Goal: Task Accomplishment & Management: Manage account settings

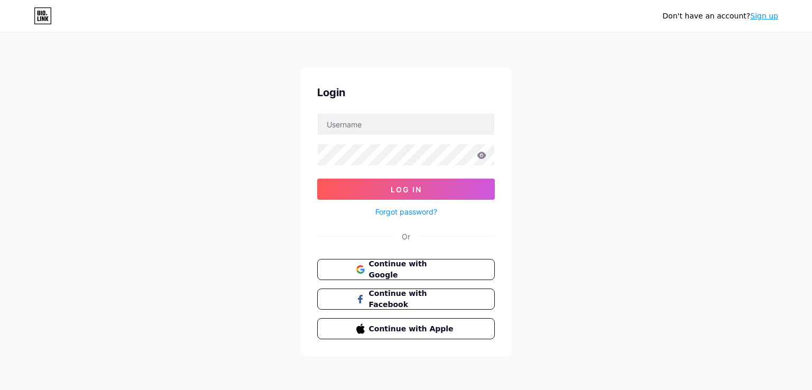
click at [393, 136] on form "Log In Forgot password?" at bounding box center [406, 165] width 178 height 105
click at [401, 127] on input "text" at bounding box center [406, 124] width 177 height 21
click at [403, 123] on input "husttke" at bounding box center [406, 124] width 177 height 21
type input "husttle"
click at [317, 179] on button "Log In" at bounding box center [406, 189] width 178 height 21
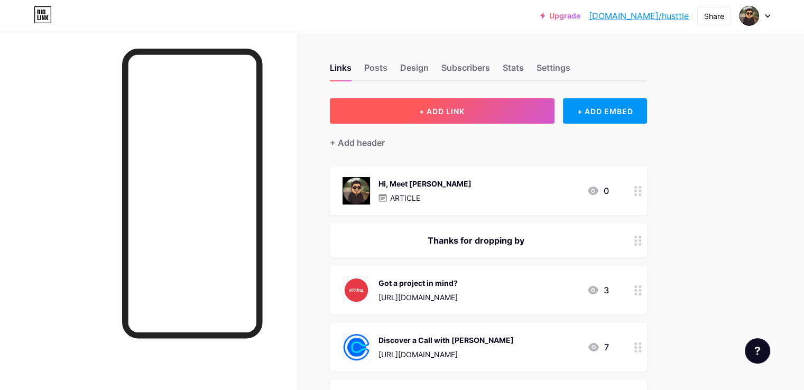
click at [478, 118] on button "+ ADD LINK" at bounding box center [442, 110] width 225 height 25
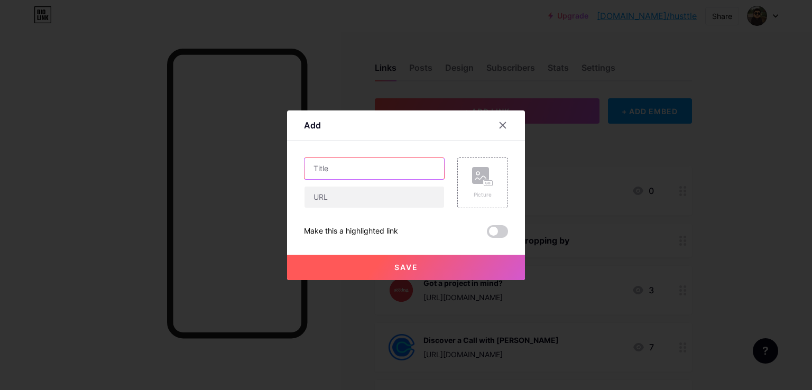
click at [375, 171] on input "text" at bounding box center [375, 168] width 140 height 21
click at [348, 198] on input "text" at bounding box center [375, 197] width 140 height 21
paste input "[URL][DOMAIN_NAME]"
type input "[URL][DOMAIN_NAME]"
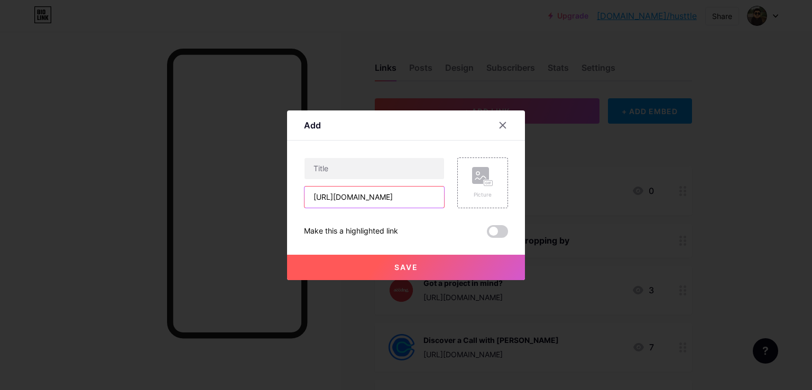
scroll to position [0, 0]
click at [368, 161] on input "text" at bounding box center [375, 168] width 140 height 21
paste input "Do you want to learn how to use Notion?"
type input "Do you want to learn how to use Notion?"
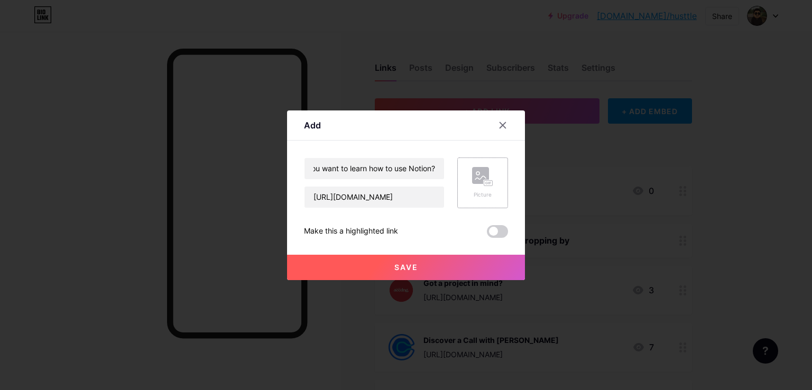
scroll to position [0, 0]
click at [488, 195] on div "Picture" at bounding box center [482, 195] width 21 height 8
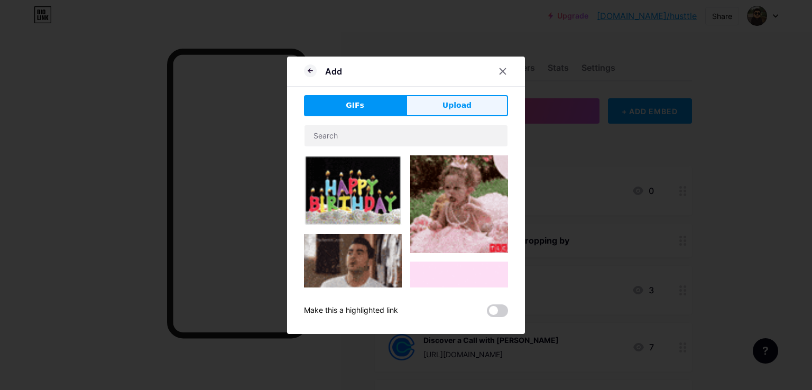
click at [442, 101] on button "Upload" at bounding box center [457, 105] width 102 height 21
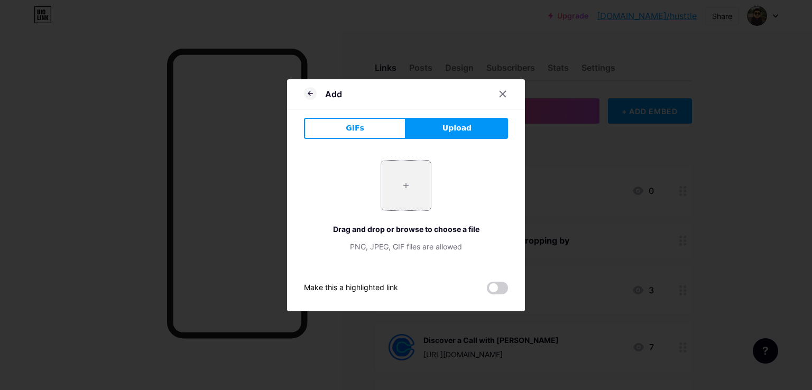
click at [400, 205] on input "file" at bounding box center [406, 186] width 50 height 50
type input "C:\fakepath\notion-account-feature.avif"
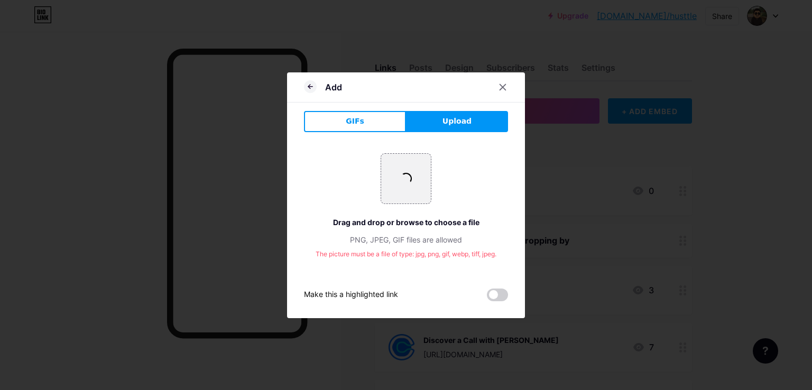
click at [458, 135] on div "GIFs Upload Content YouTube Play YouTube video without leaving your page. ADD V…" at bounding box center [406, 206] width 204 height 190
click at [463, 123] on span "Upload" at bounding box center [457, 121] width 29 height 11
drag, startPoint x: 506, startPoint y: 86, endPoint x: 345, endPoint y: 93, distance: 161.4
click at [345, 93] on div "Add" at bounding box center [406, 90] width 238 height 25
click at [310, 89] on icon at bounding box center [310, 86] width 13 height 13
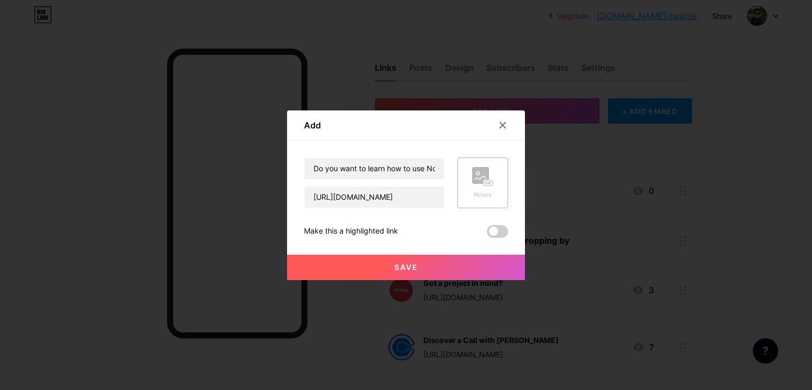
click at [470, 179] on div "Picture" at bounding box center [482, 183] width 51 height 51
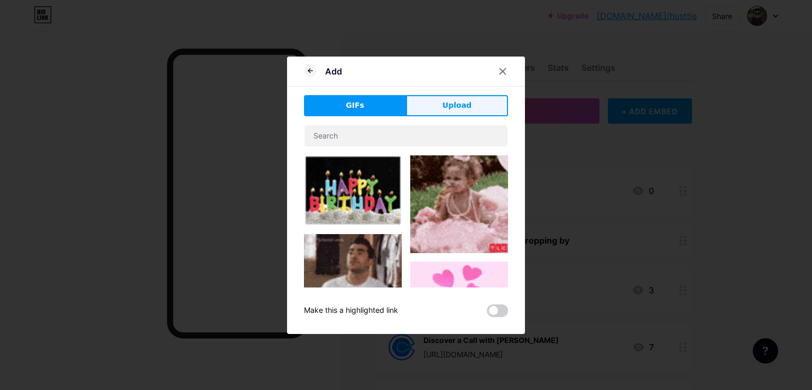
click at [444, 102] on span "Upload" at bounding box center [457, 105] width 29 height 11
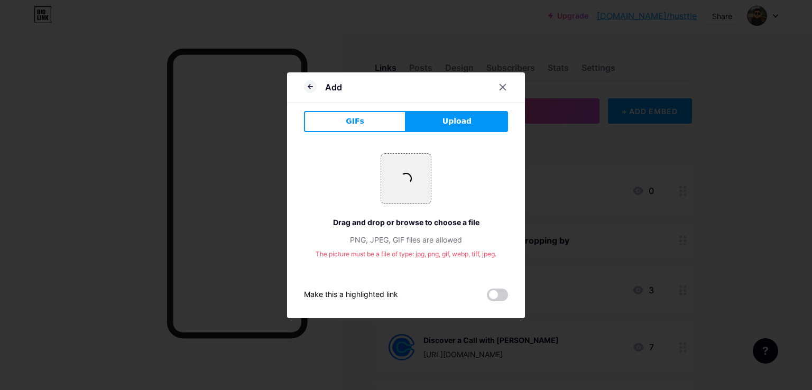
click at [416, 206] on div "+ Drag and drop or browse to choose a file PNG, JPEG, GIF files are allowed" at bounding box center [406, 199] width 204 height 92
click at [515, 86] on div at bounding box center [509, 87] width 32 height 19
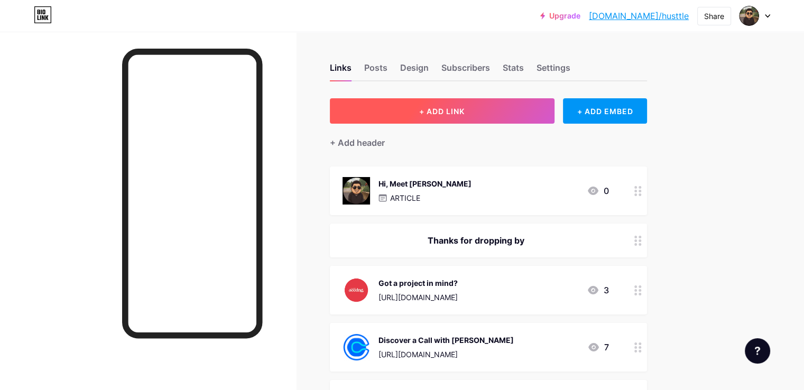
click at [517, 106] on button "+ ADD LINK" at bounding box center [442, 110] width 225 height 25
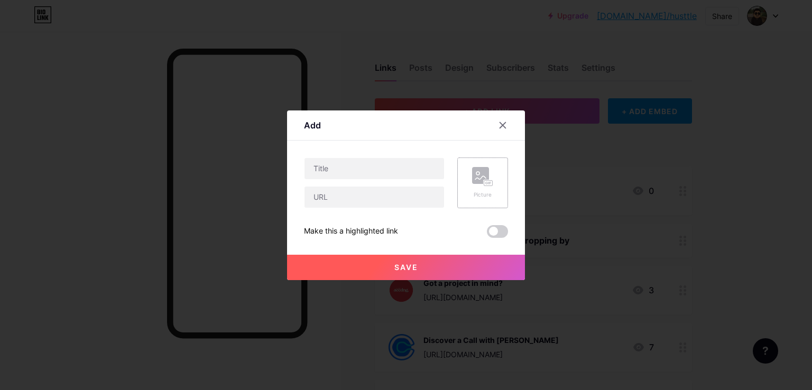
click at [478, 181] on rect at bounding box center [480, 175] width 17 height 17
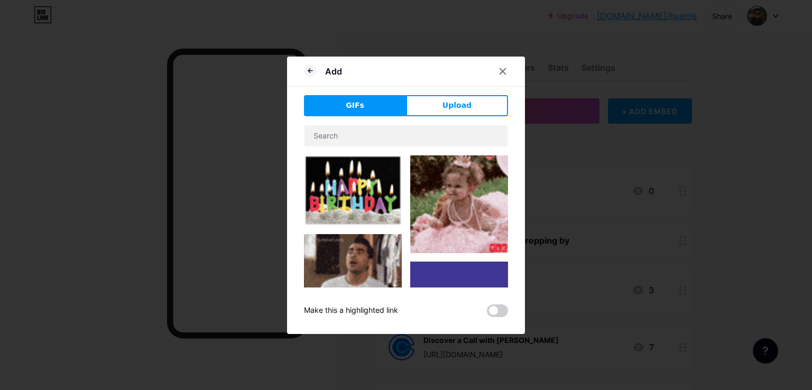
click at [434, 94] on div "Add GIFs Upload Content YouTube Play YouTube video without leaving your page. A…" at bounding box center [406, 196] width 238 height 278
click at [425, 103] on button "Upload" at bounding box center [457, 105] width 102 height 21
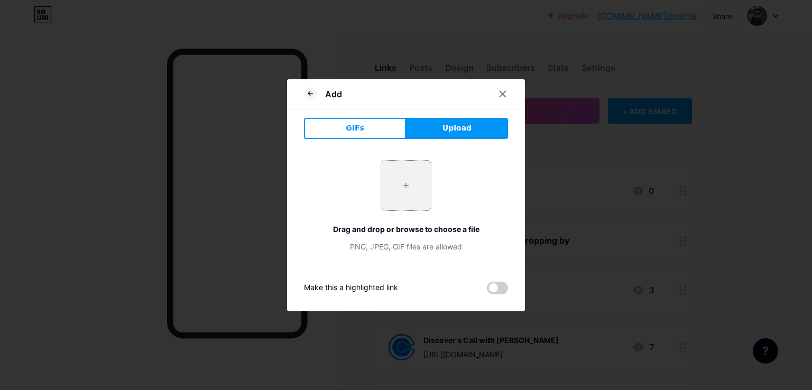
click at [409, 177] on input "file" at bounding box center [406, 186] width 50 height 50
type input "C:\fakepath\352762636_1993470730992550_5012719021558441499_n.png"
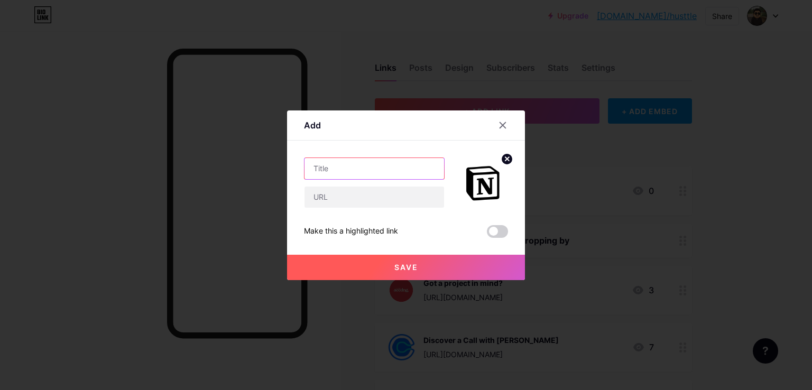
click at [373, 165] on input "text" at bounding box center [375, 168] width 140 height 21
paste input "Do you want to learn how to use Notion?"
paste input "[URL][DOMAIN_NAME]"
type input "Do you want to learn how to use Notion?[URL][DOMAIN_NAME]"
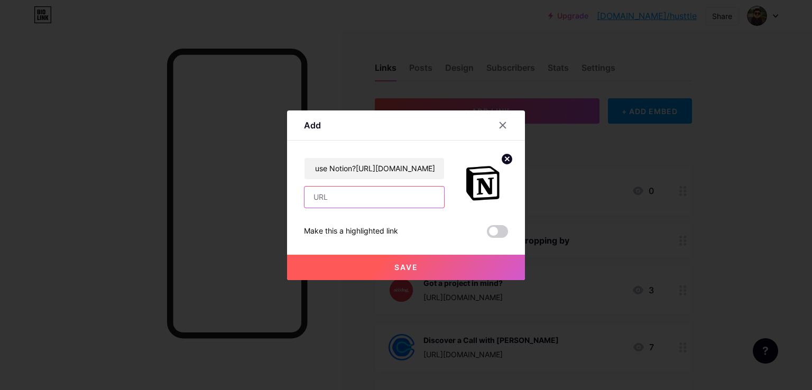
scroll to position [0, 0]
click at [357, 201] on input "text" at bounding box center [375, 197] width 140 height 21
paste input "[URL][DOMAIN_NAME]"
type input "[URL][DOMAIN_NAME]"
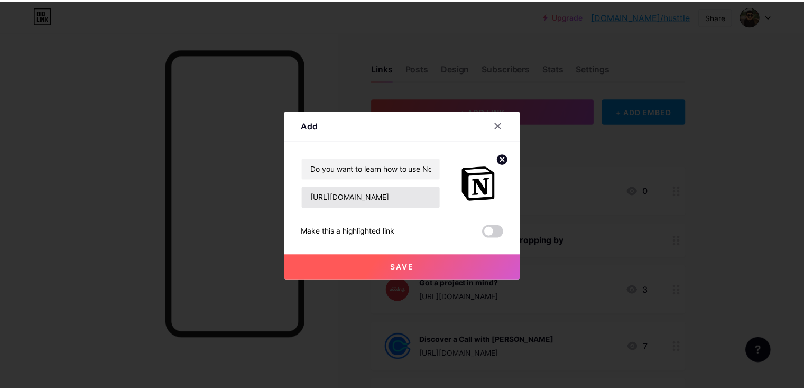
scroll to position [0, 0]
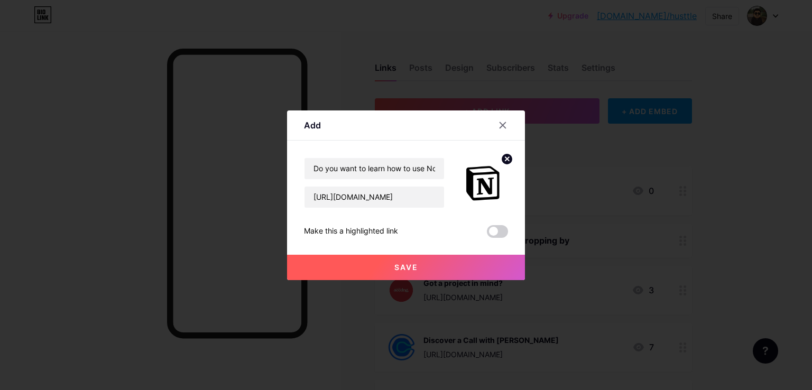
click at [351, 271] on button "Save" at bounding box center [406, 267] width 238 height 25
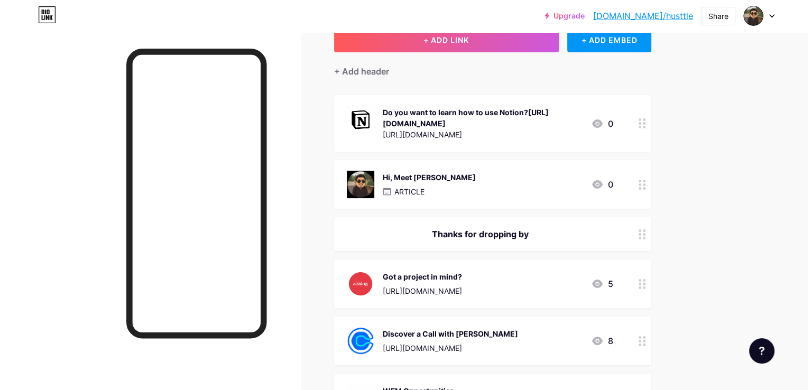
scroll to position [53, 0]
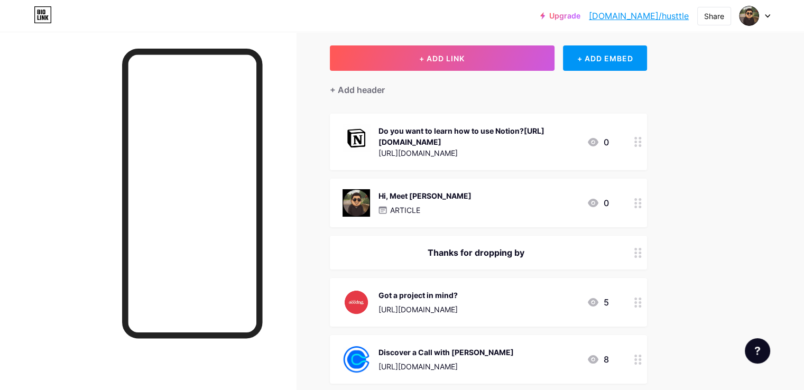
click at [647, 144] on div at bounding box center [638, 142] width 18 height 57
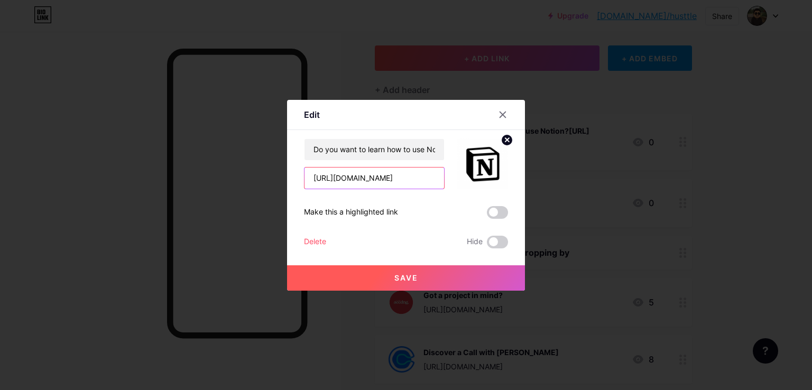
click at [345, 185] on input "[URL][DOMAIN_NAME]" at bounding box center [375, 178] width 140 height 21
click at [350, 153] on input "Do you want to learn how to use Notion?[URL][DOMAIN_NAME]" at bounding box center [375, 149] width 140 height 21
drag, startPoint x: 316, startPoint y: 149, endPoint x: 569, endPoint y: 149, distance: 252.7
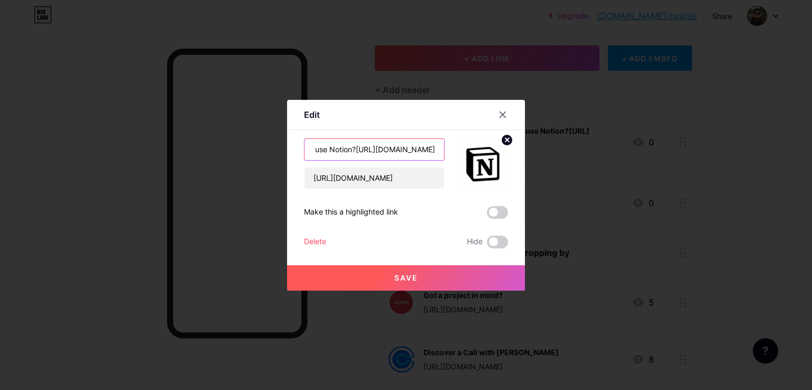
click at [568, 149] on div "Edit Content YouTube Play YouTube video without leaving your page. ADD Vimeo Pl…" at bounding box center [406, 195] width 812 height 390
type input "Do you want to learn how to use Notion?"
click at [363, 145] on input "Do you want to learn how to use Notion?" at bounding box center [375, 149] width 140 height 21
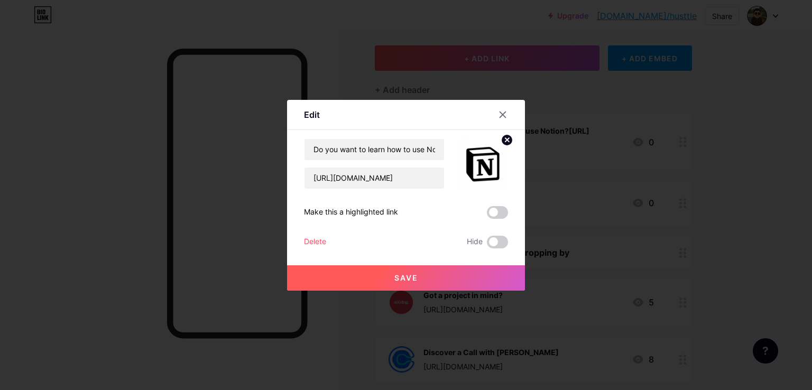
click at [365, 283] on button "Save" at bounding box center [406, 277] width 238 height 25
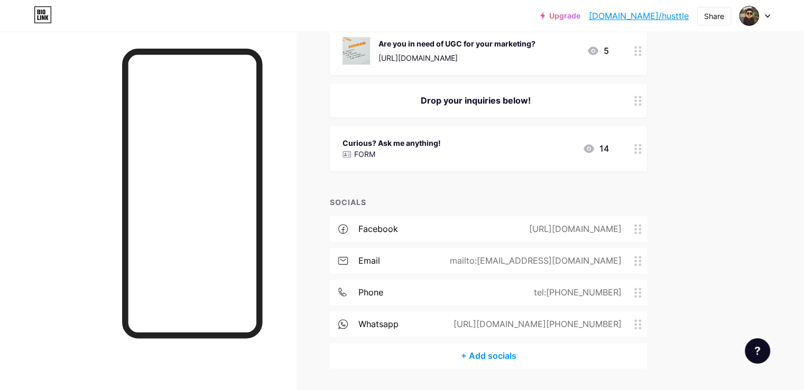
scroll to position [1269, 0]
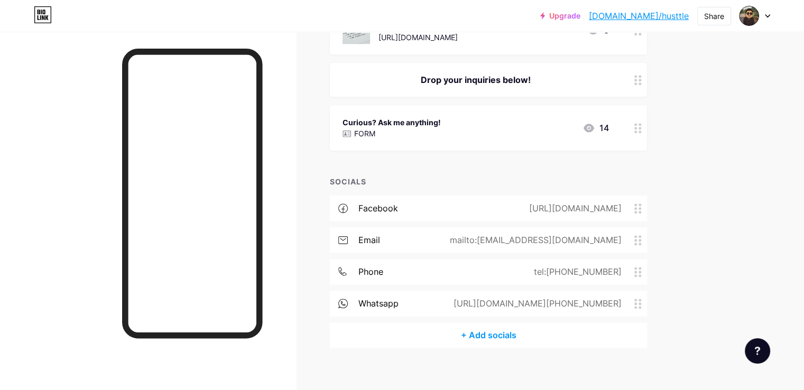
click at [647, 237] on span at bounding box center [640, 240] width 13 height 10
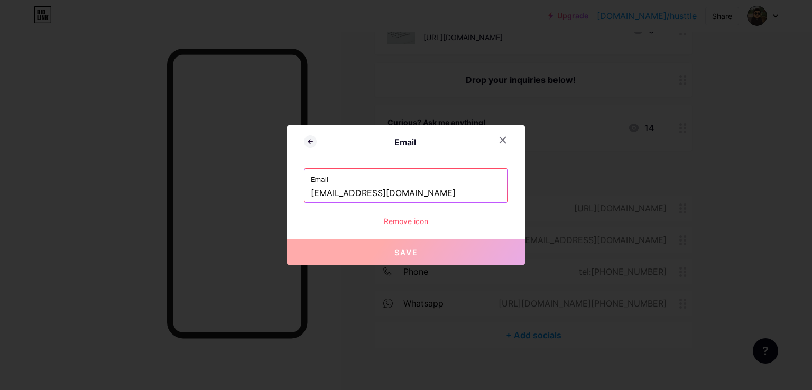
drag, startPoint x: 397, startPoint y: 191, endPoint x: 279, endPoint y: 193, distance: 117.9
click at [279, 193] on div "Email Email [EMAIL_ADDRESS][DOMAIN_NAME] Remove icon Save" at bounding box center [406, 195] width 812 height 390
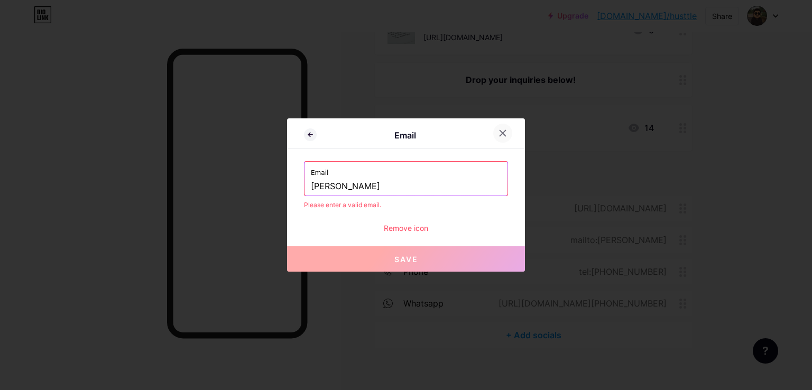
type input "[PERSON_NAME]"
click at [508, 132] on div at bounding box center [502, 133] width 19 height 19
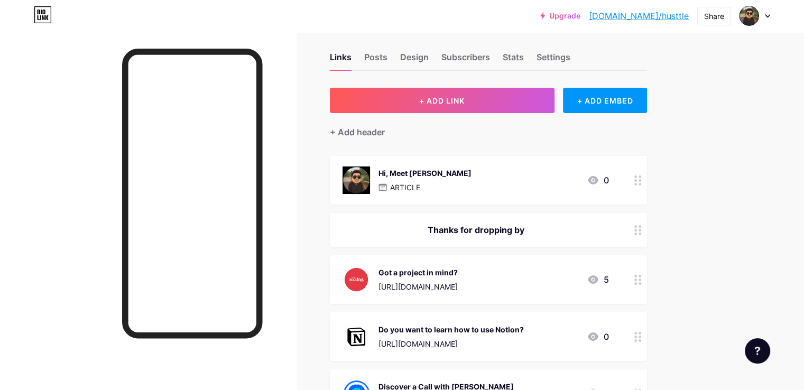
scroll to position [0, 0]
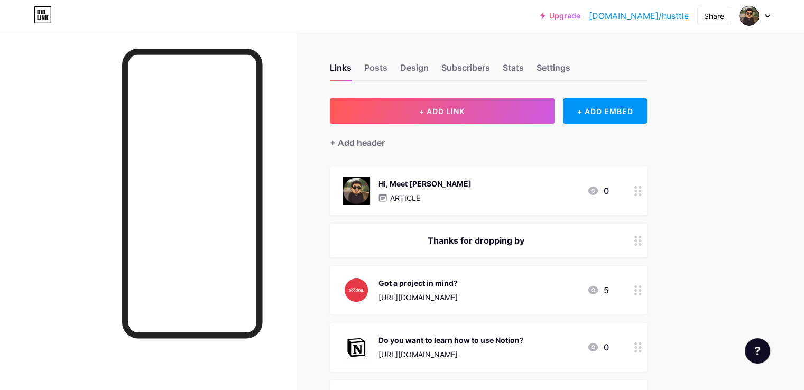
click at [436, 64] on div "Links Posts Design Subscribers Stats Settings" at bounding box center [488, 62] width 317 height 37
click at [388, 69] on div "Posts" at bounding box center [375, 70] width 23 height 19
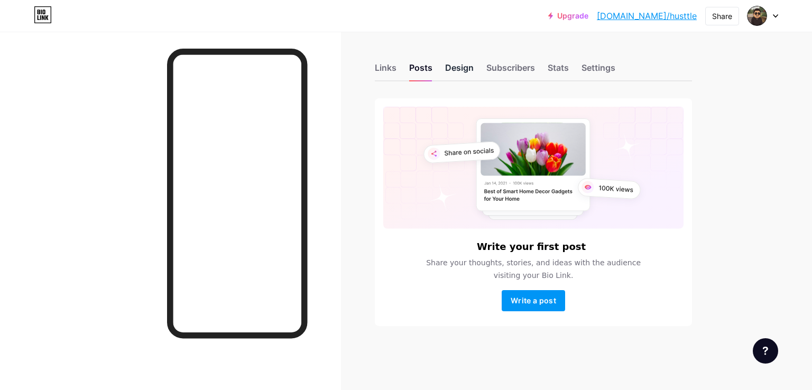
click at [468, 70] on div "Design" at bounding box center [459, 70] width 29 height 19
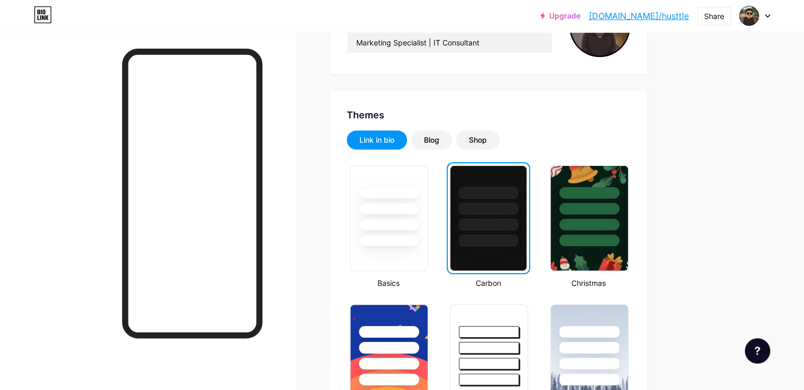
scroll to position [211, 0]
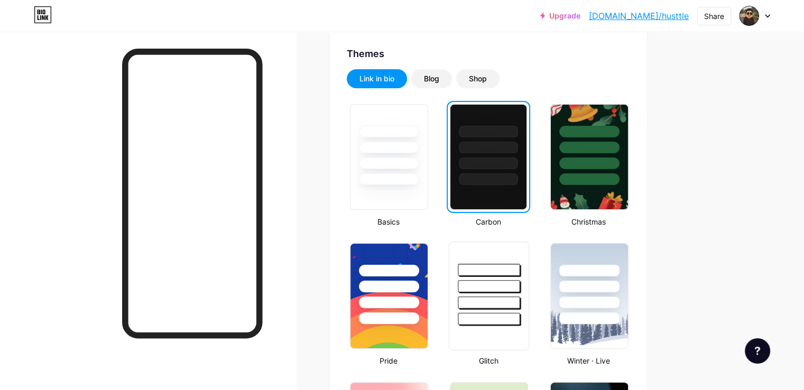
click at [529, 326] on div at bounding box center [489, 296] width 80 height 109
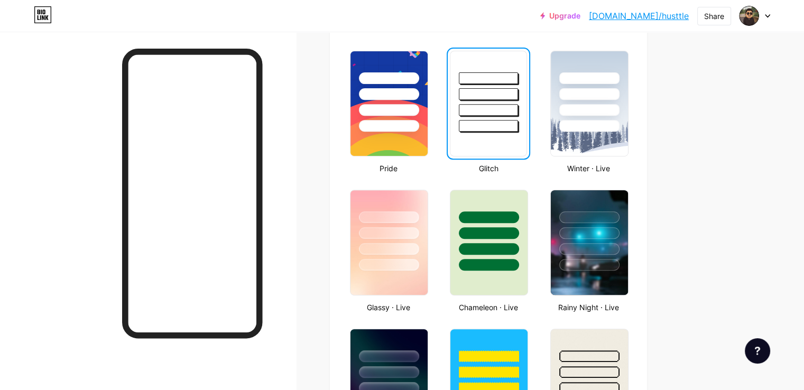
scroll to position [423, 0]
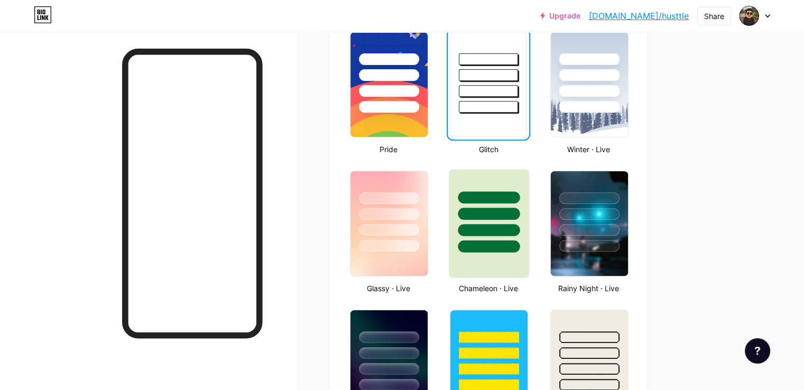
click at [506, 220] on div at bounding box center [488, 211] width 79 height 83
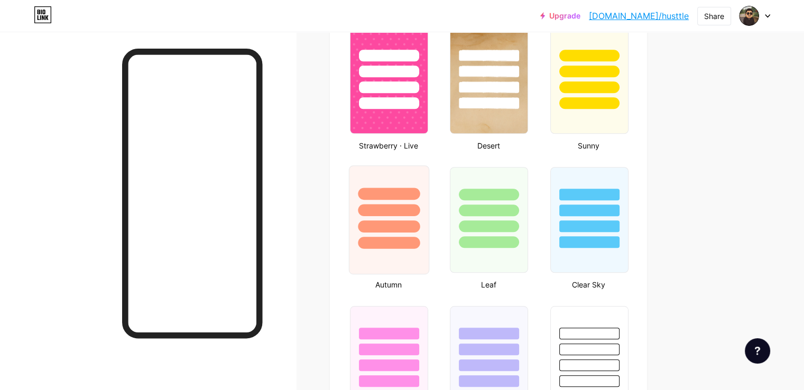
scroll to position [846, 0]
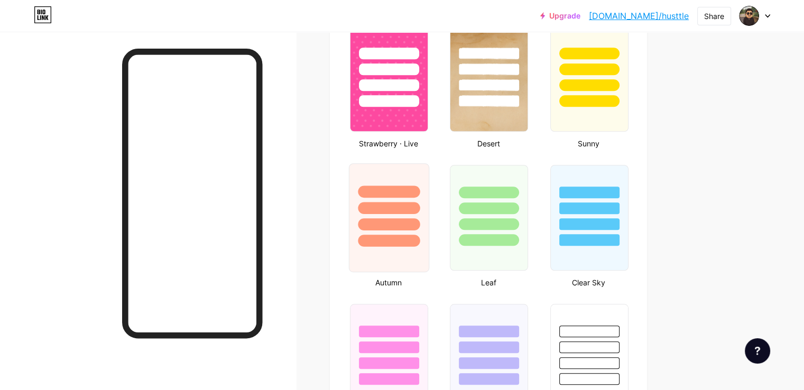
click at [420, 235] on div at bounding box center [389, 241] width 62 height 12
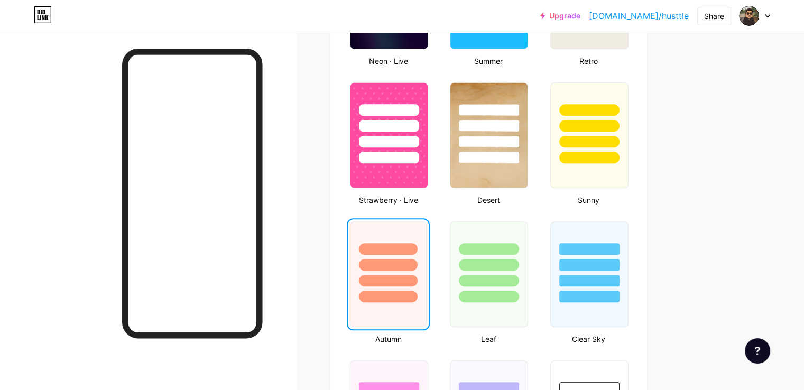
scroll to position [771, 0]
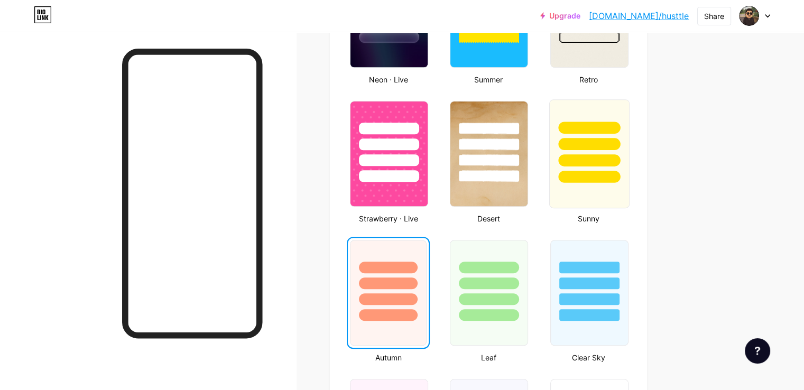
click at [620, 159] on div at bounding box center [589, 160] width 62 height 12
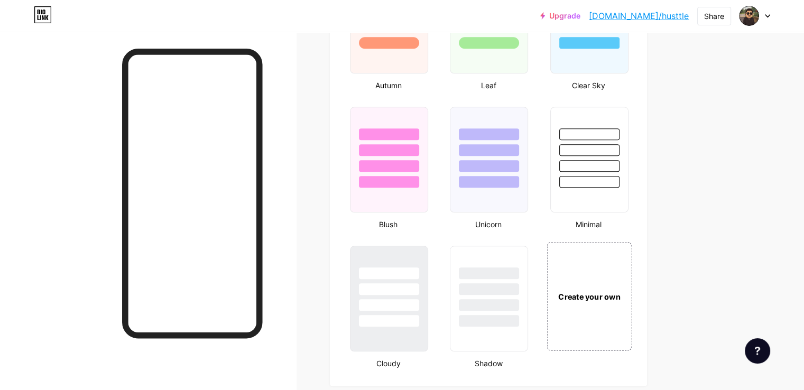
scroll to position [1141, 0]
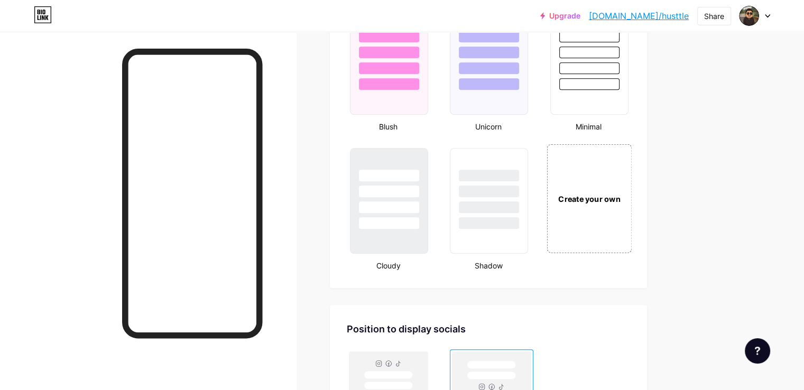
click at [633, 251] on div "Create your own" at bounding box center [589, 208] width 87 height 130
click at [629, 233] on div "Create your own" at bounding box center [588, 199] width 81 height 106
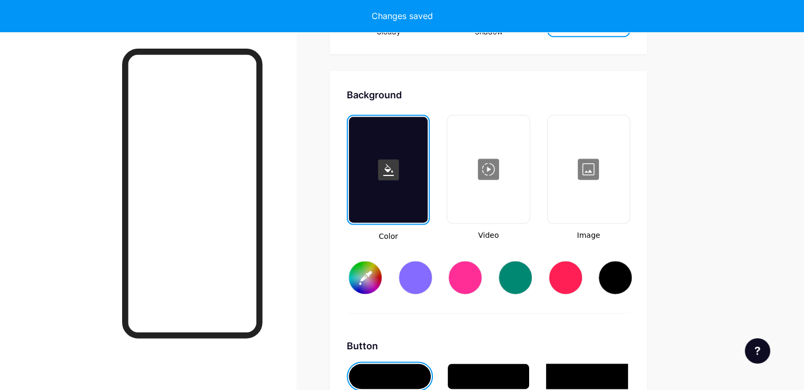
type input "#ffffff"
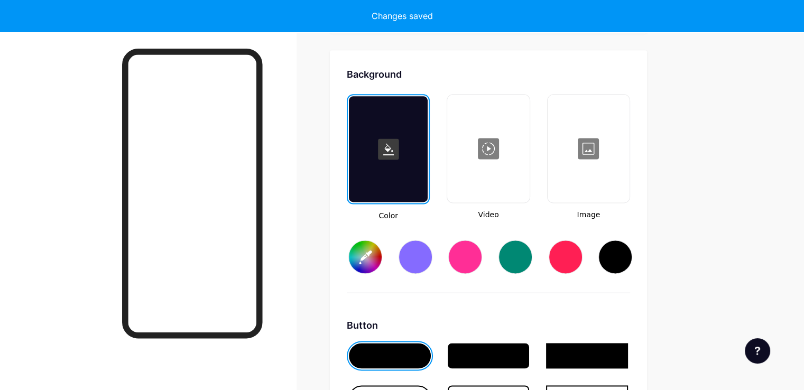
scroll to position [1400, 0]
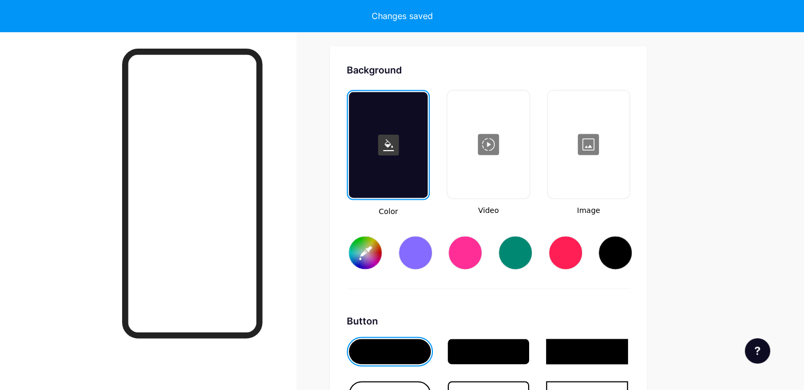
type input "#ffffff"
type input "#000000"
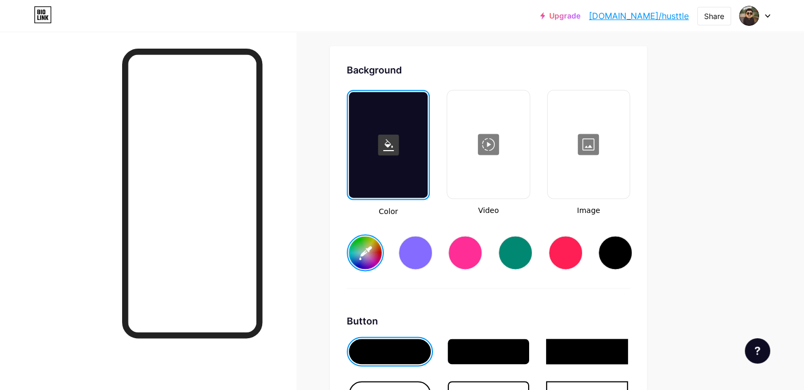
click at [382, 241] on input "#ffffff" at bounding box center [365, 252] width 33 height 33
type input "#262428"
click at [381, 213] on div "Background Color Video Image #262428 Button #000000 Font Inter Poppins EB Garam…" at bounding box center [488, 376] width 317 height 660
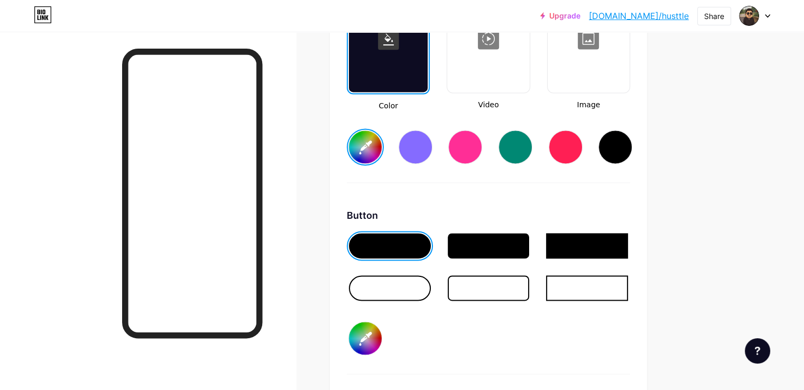
scroll to position [1559, 0]
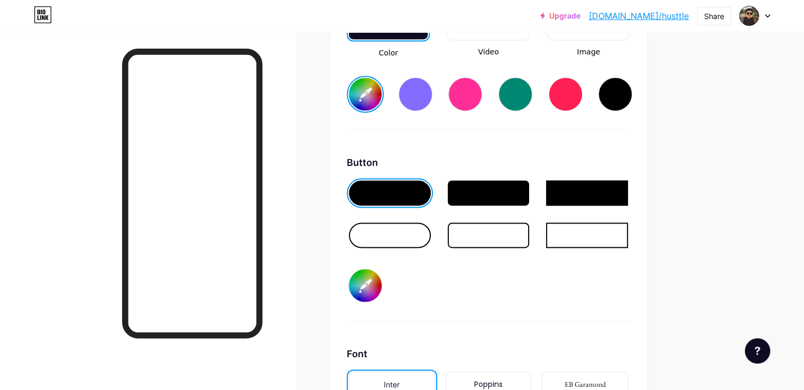
click at [382, 292] on input "#000000" at bounding box center [365, 285] width 33 height 33
type input "#ffffff"
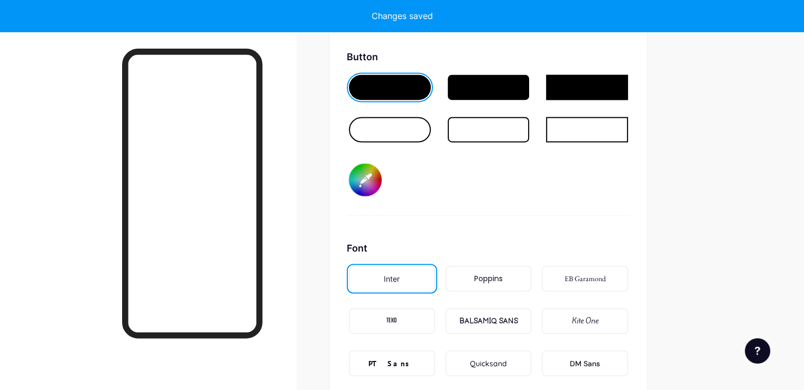
scroll to position [1770, 0]
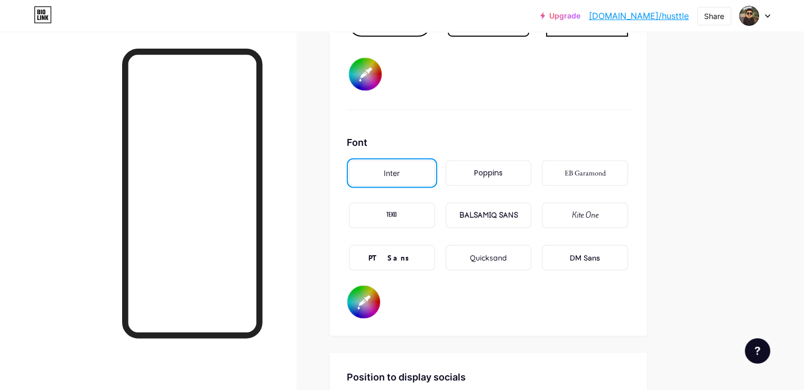
click at [511, 164] on div "Poppins" at bounding box center [489, 172] width 86 height 25
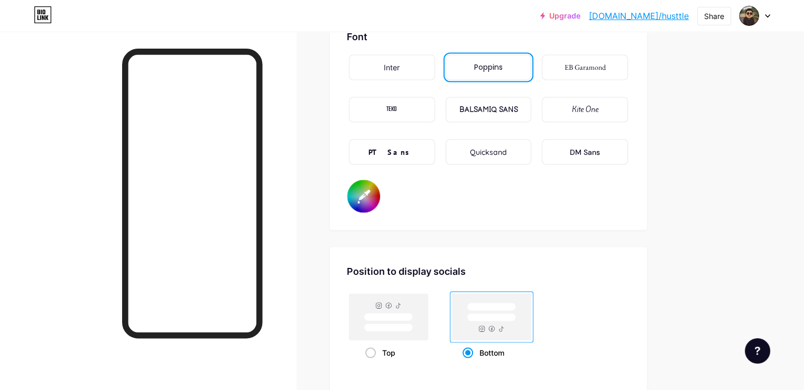
scroll to position [1929, 0]
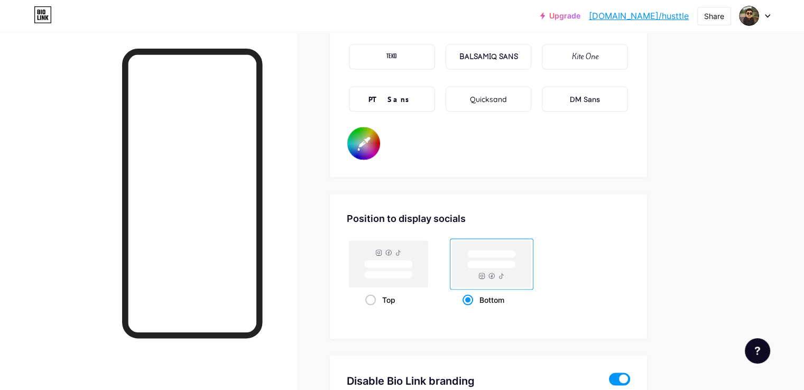
click at [380, 141] on input "#000000" at bounding box center [363, 143] width 33 height 33
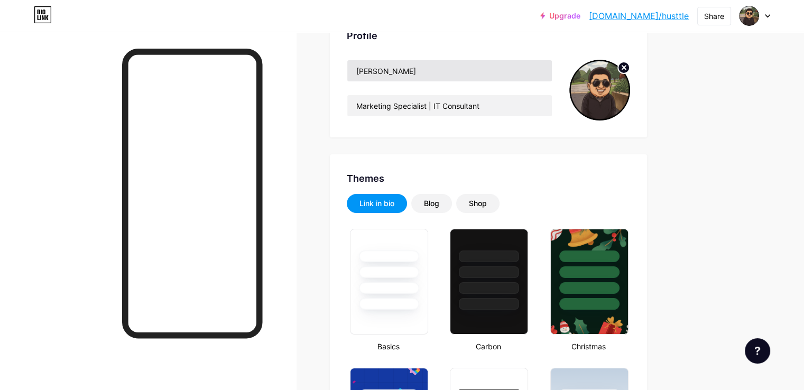
scroll to position [0, 0]
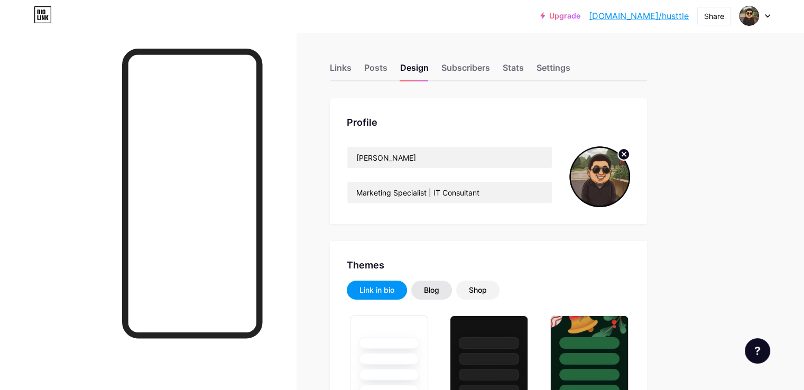
click at [452, 296] on div "Blog" at bounding box center [431, 290] width 41 height 19
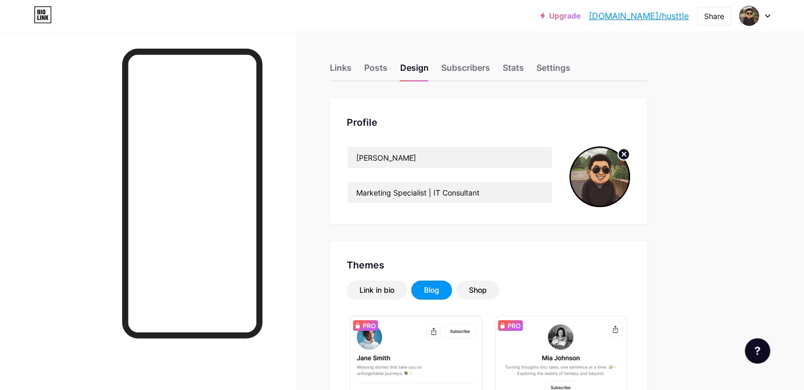
scroll to position [106, 0]
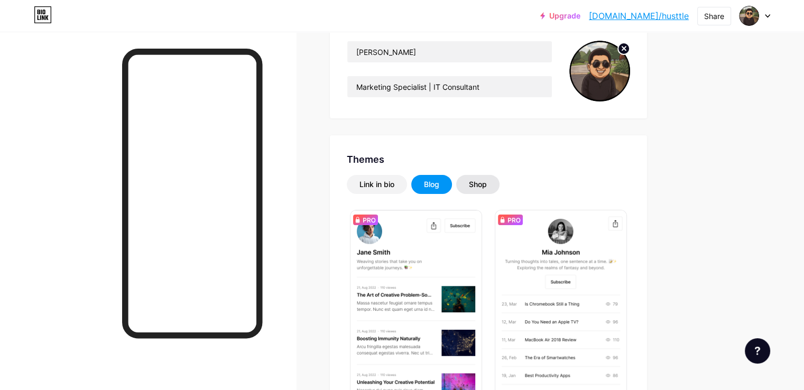
click at [487, 181] on div "Shop" at bounding box center [478, 184] width 18 height 11
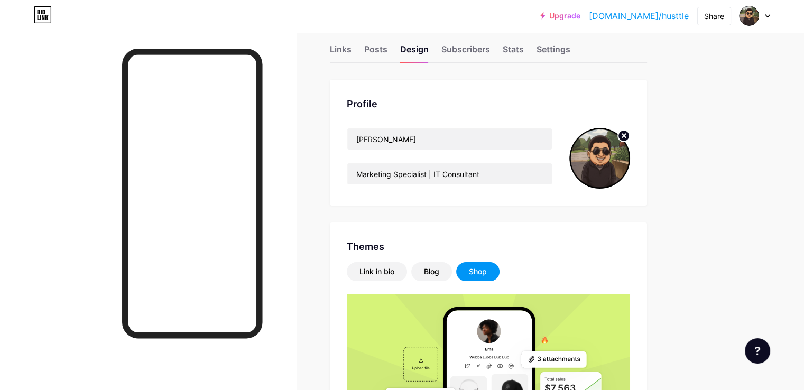
scroll to position [0, 0]
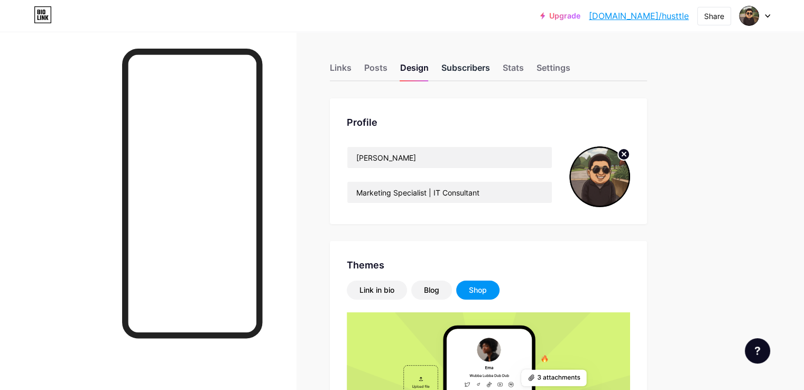
click at [490, 64] on div "Subscribers" at bounding box center [465, 70] width 49 height 19
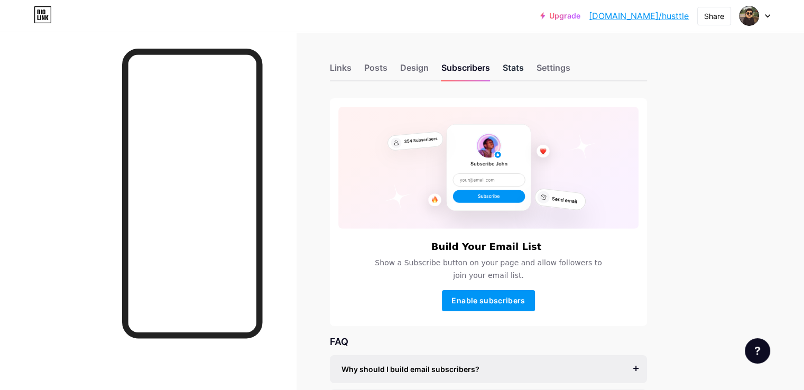
click at [524, 73] on div "Stats" at bounding box center [513, 70] width 21 height 19
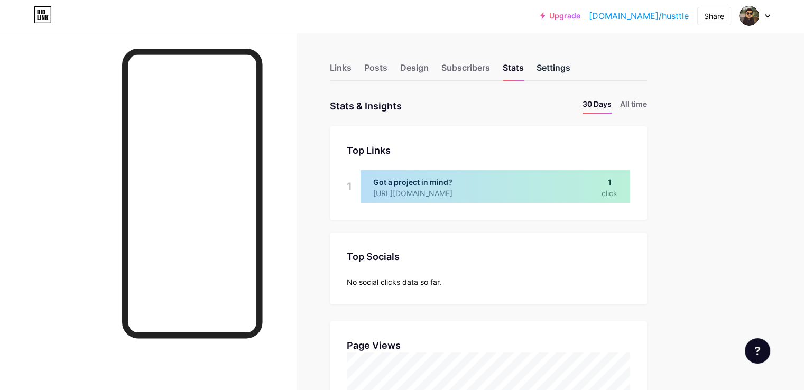
click at [570, 62] on div "Settings" at bounding box center [554, 70] width 34 height 19
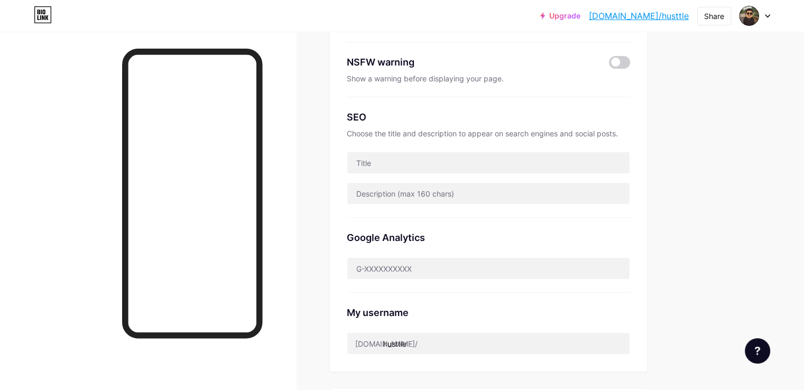
scroll to position [211, 0]
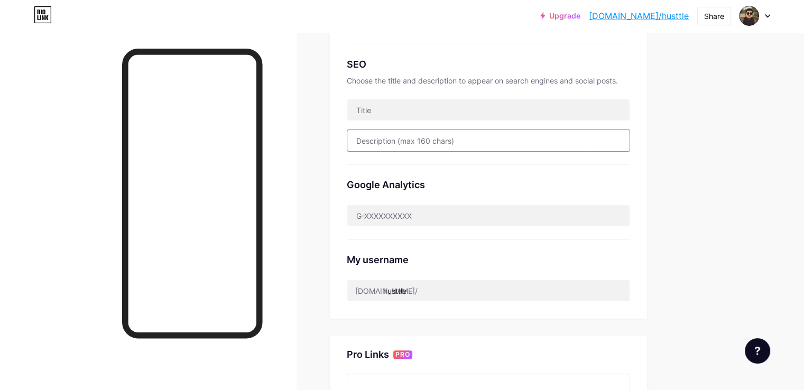
click at [434, 143] on input "text" at bounding box center [488, 140] width 282 height 21
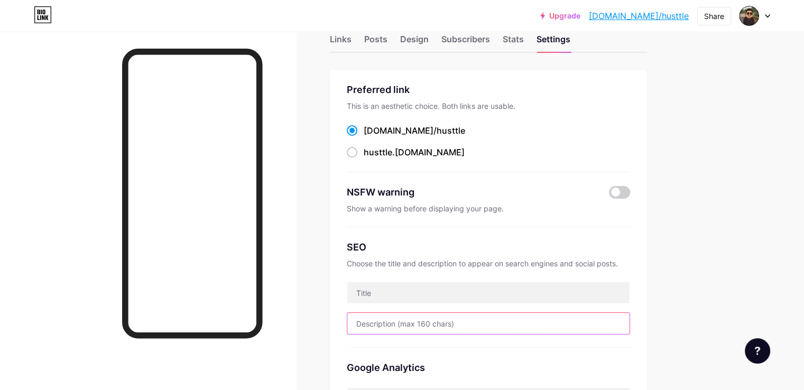
scroll to position [0, 0]
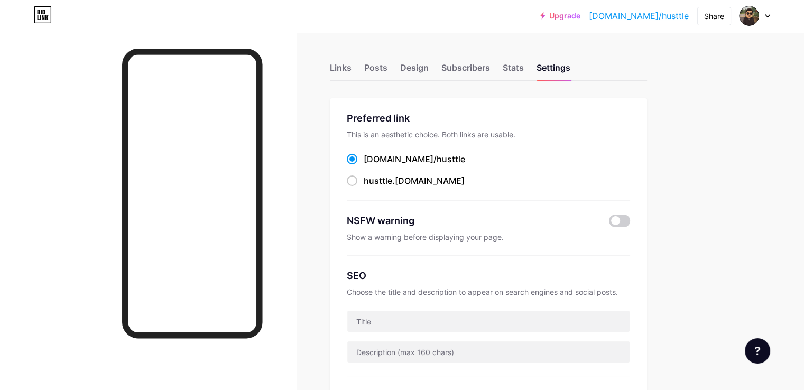
click at [766, 16] on icon at bounding box center [767, 16] width 5 height 4
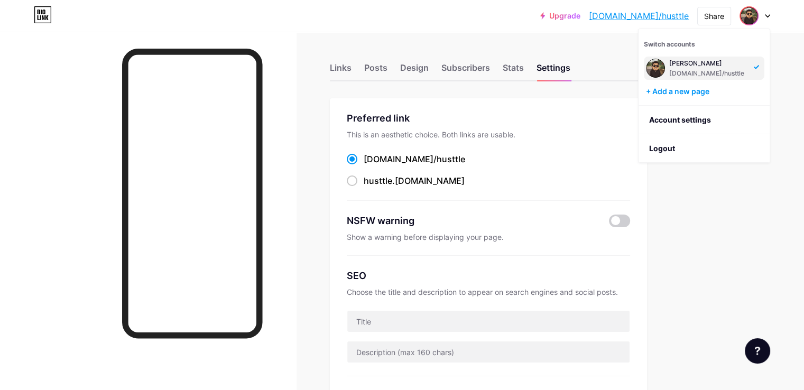
click at [739, 69] on div "[DOMAIN_NAME]/husttle" at bounding box center [708, 73] width 78 height 8
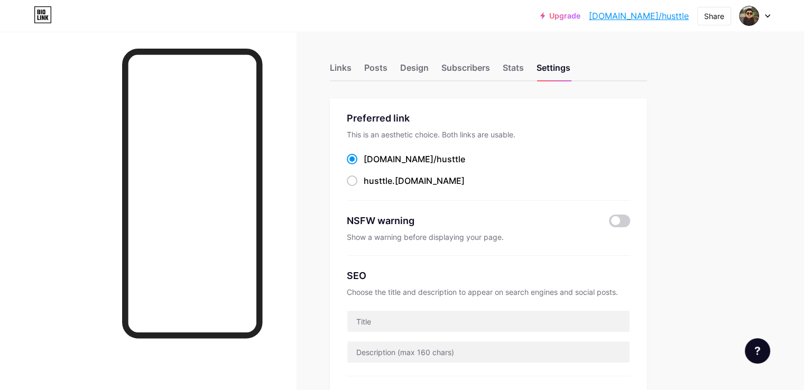
click at [665, 13] on link "[DOMAIN_NAME]/husttle" at bounding box center [639, 16] width 100 height 13
click at [352, 63] on div "Links" at bounding box center [341, 70] width 22 height 19
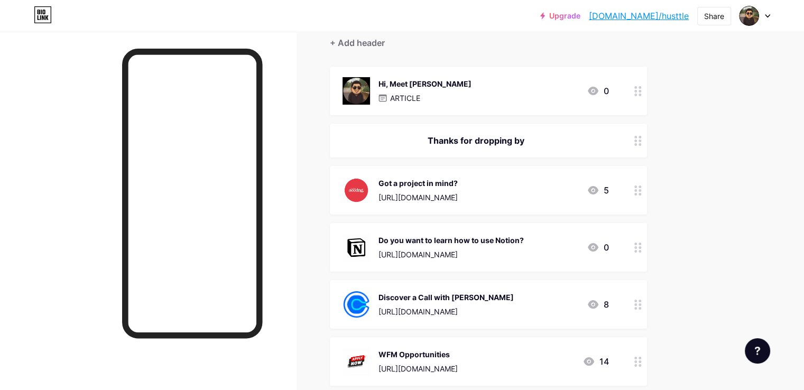
scroll to position [159, 0]
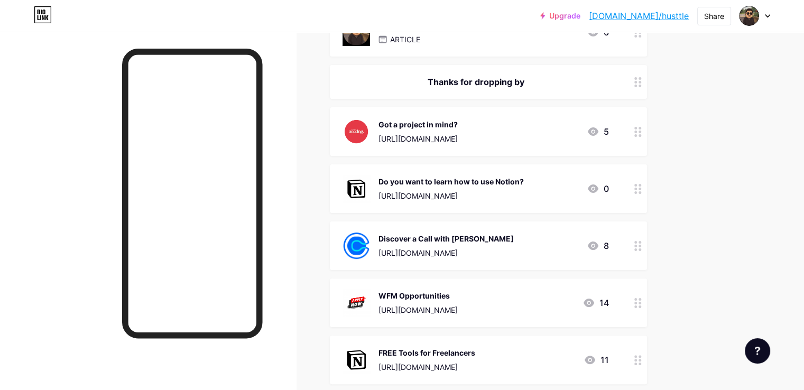
click at [641, 184] on circle at bounding box center [640, 185] width 3 height 3
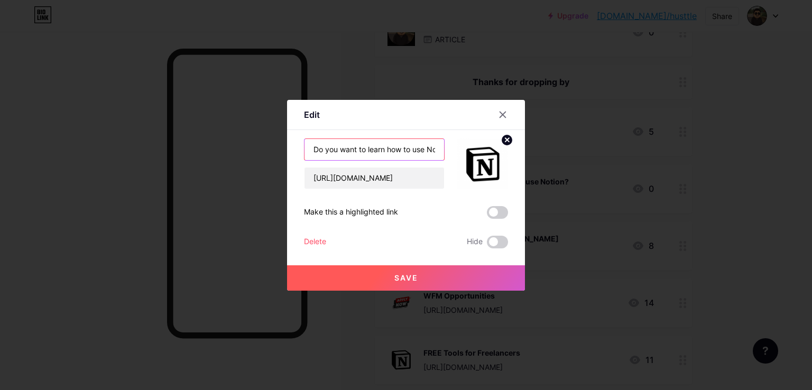
click at [369, 149] on input "Do you want to learn how to use Notion?" at bounding box center [375, 149] width 140 height 21
paste input "Tutorial on how to use Notion"
type input "Tutorial on how to use Notion"
click at [359, 269] on button "Save" at bounding box center [406, 277] width 238 height 25
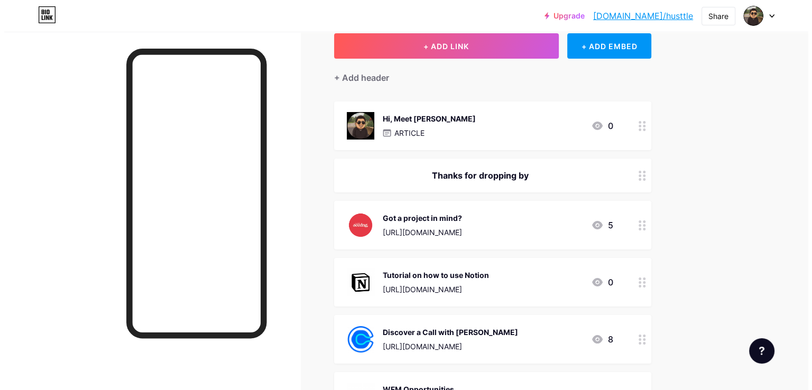
scroll to position [0, 0]
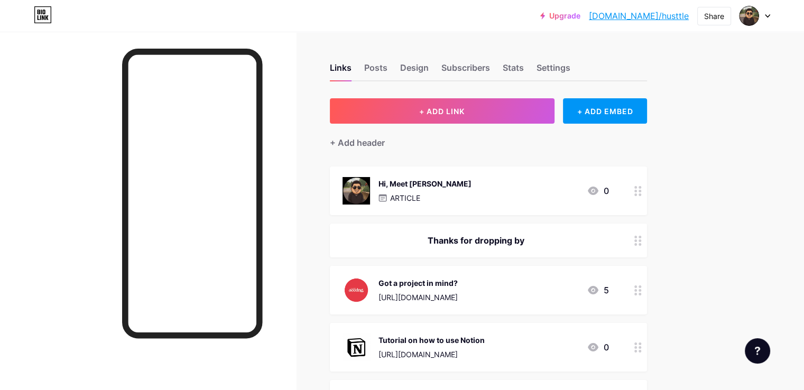
click at [647, 194] on div "Hi, Meet Jerome ARTICLE 0" at bounding box center [488, 191] width 317 height 49
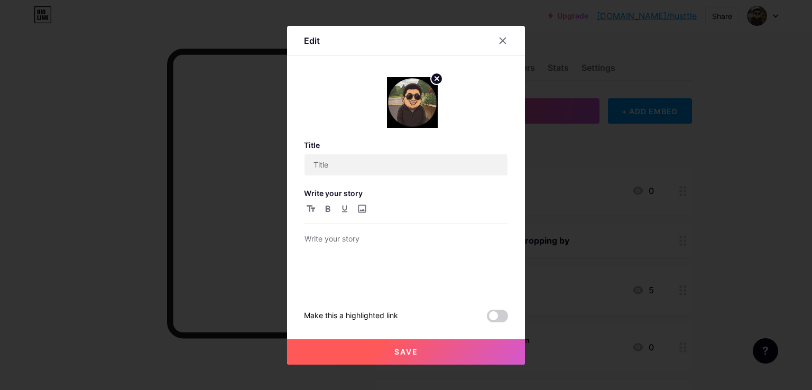
click at [681, 187] on div at bounding box center [406, 195] width 812 height 390
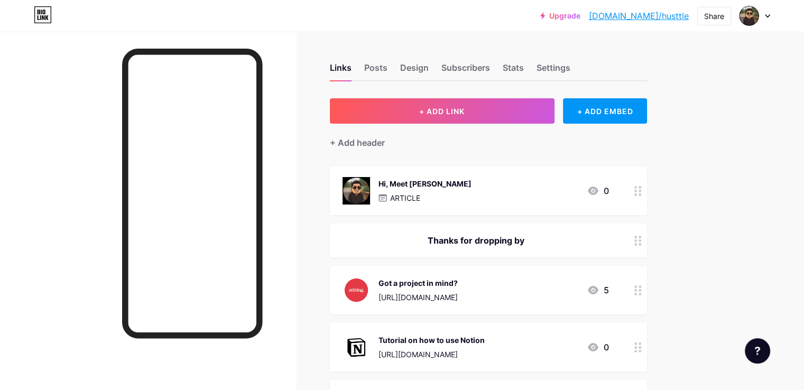
click at [641, 190] on circle at bounding box center [640, 191] width 3 height 3
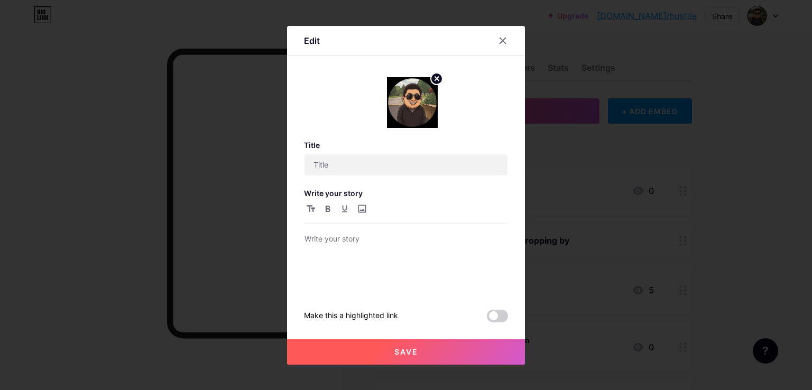
type input "Hi, Meet [PERSON_NAME]"
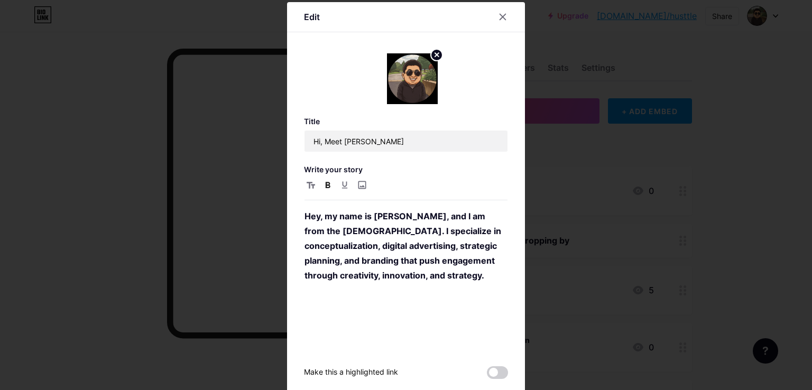
click at [669, 199] on div at bounding box center [406, 195] width 812 height 390
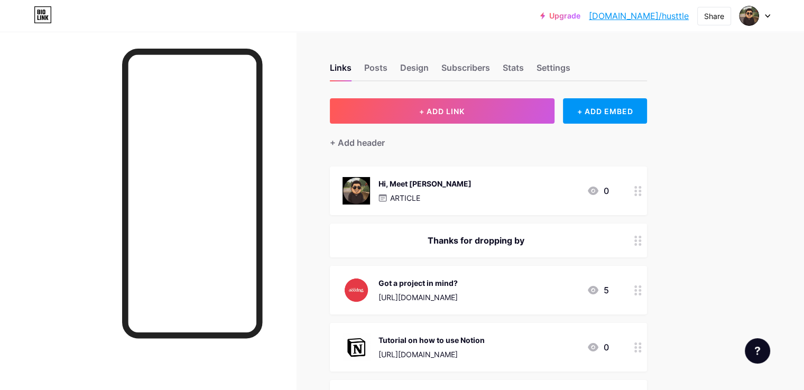
click at [647, 197] on div at bounding box center [638, 191] width 18 height 49
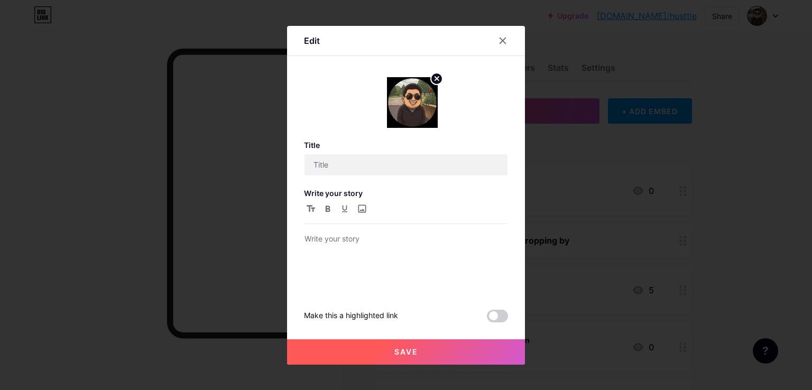
type input "Hi, Meet [PERSON_NAME]"
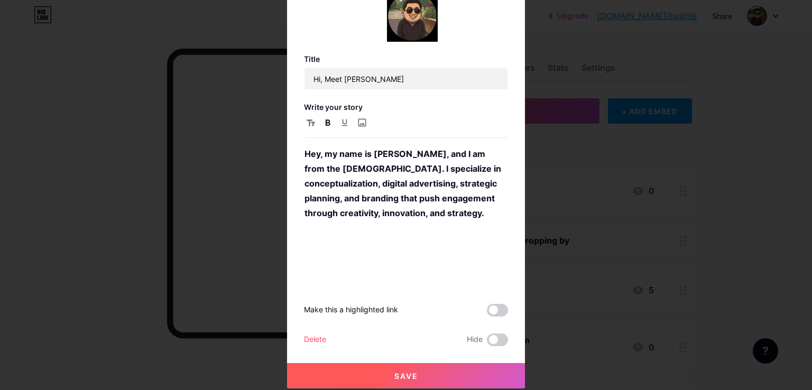
click at [313, 337] on div "Delete" at bounding box center [315, 340] width 22 height 13
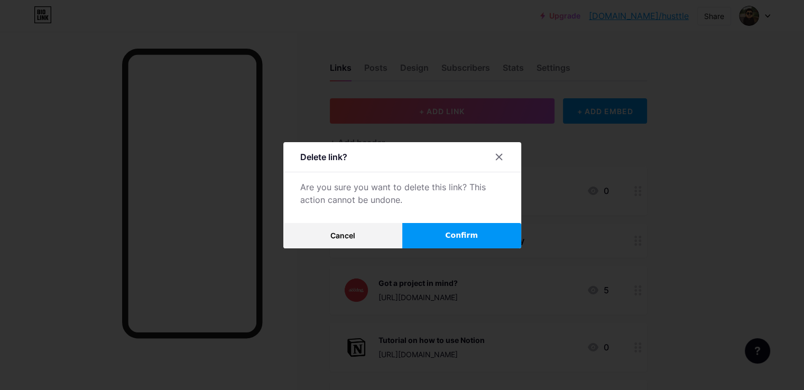
click at [428, 236] on button "Confirm" at bounding box center [461, 235] width 119 height 25
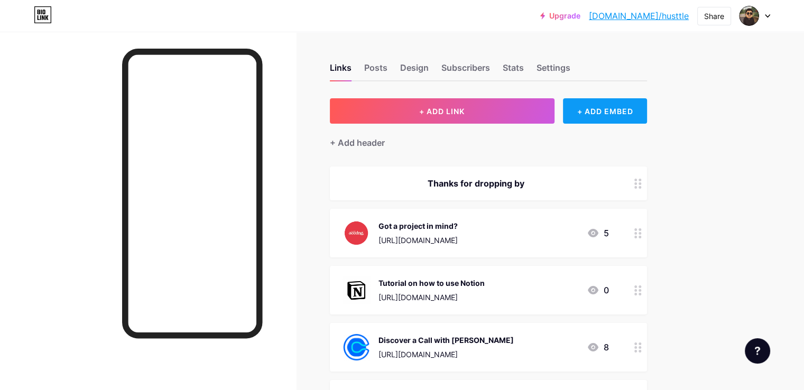
click at [647, 105] on div "+ ADD EMBED" at bounding box center [605, 110] width 84 height 25
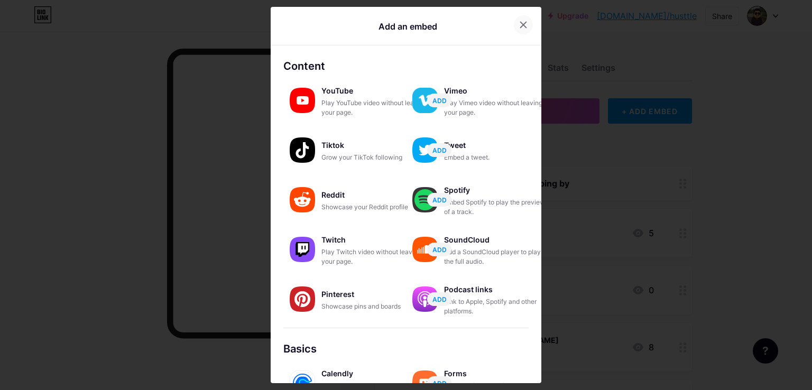
click at [521, 24] on icon at bounding box center [524, 25] width 6 height 6
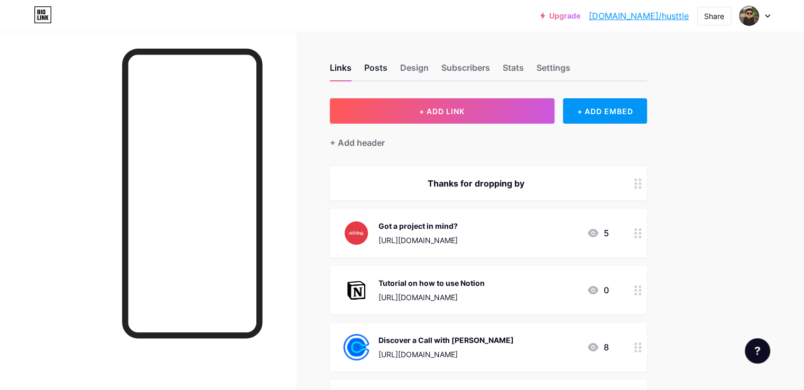
click at [388, 68] on div "Posts" at bounding box center [375, 70] width 23 height 19
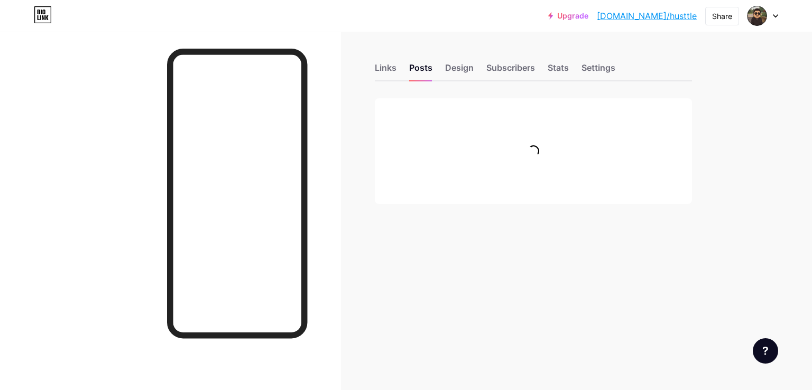
click at [621, 60] on div "Links Posts Design Subscribers Stats Settings" at bounding box center [533, 62] width 317 height 37
click at [603, 66] on div "Settings" at bounding box center [599, 70] width 34 height 19
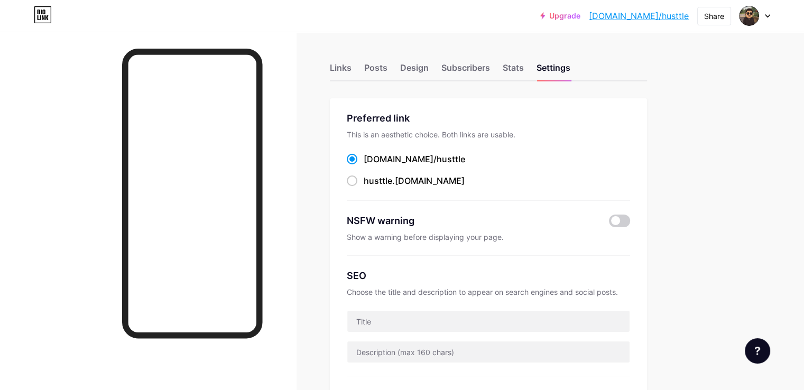
click at [762, 13] on div at bounding box center [755, 15] width 31 height 19
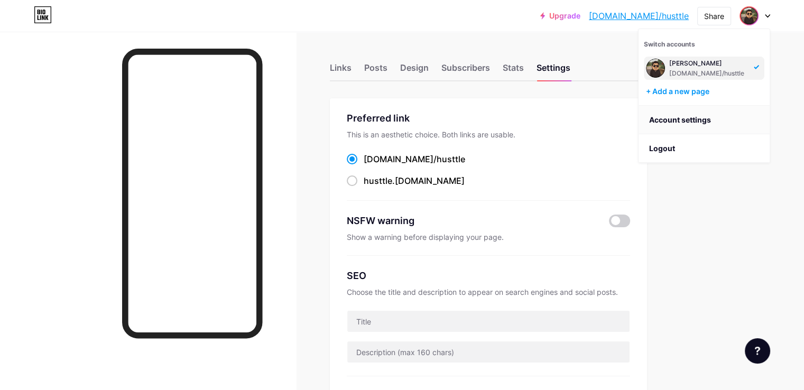
click at [687, 122] on link "Account settings" at bounding box center [704, 120] width 131 height 29
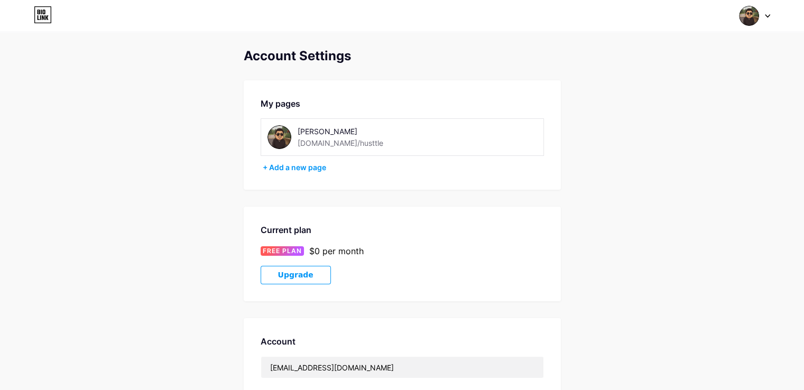
click at [763, 19] on div at bounding box center [755, 15] width 31 height 19
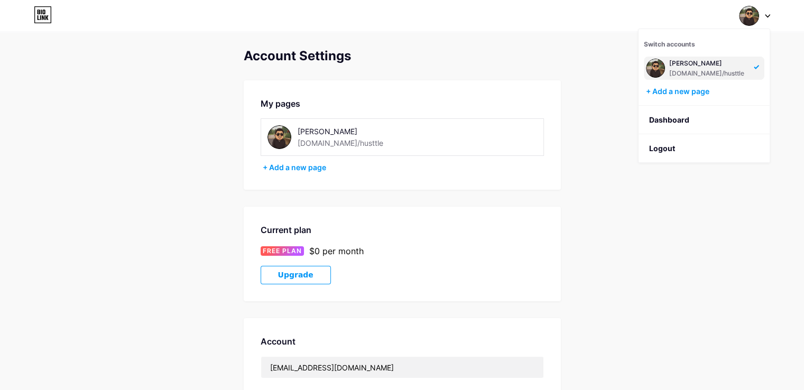
click at [722, 51] on div "Jerome P. Flores bio.link/husttle" at bounding box center [704, 65] width 121 height 30
click at [680, 118] on link "Dashboard" at bounding box center [704, 120] width 131 height 29
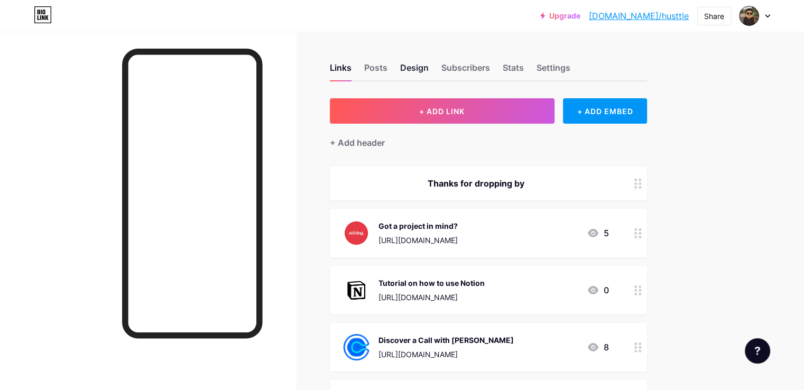
click at [429, 68] on div "Design" at bounding box center [414, 70] width 29 height 19
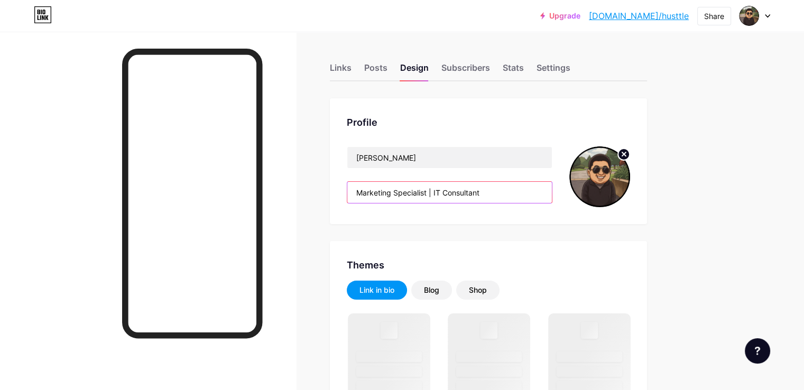
click at [496, 190] on input "Marketing Specialist | IT Consultant" at bounding box center [449, 192] width 205 height 21
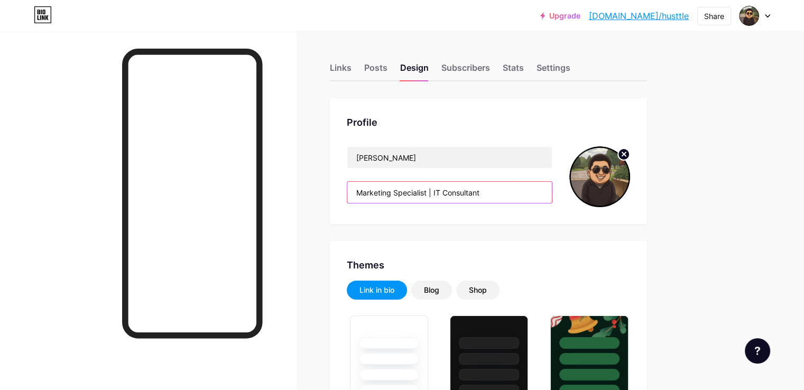
type input "#262428"
type input "#ffffff"
paste input "Ventúrate en el SaaS grupal."
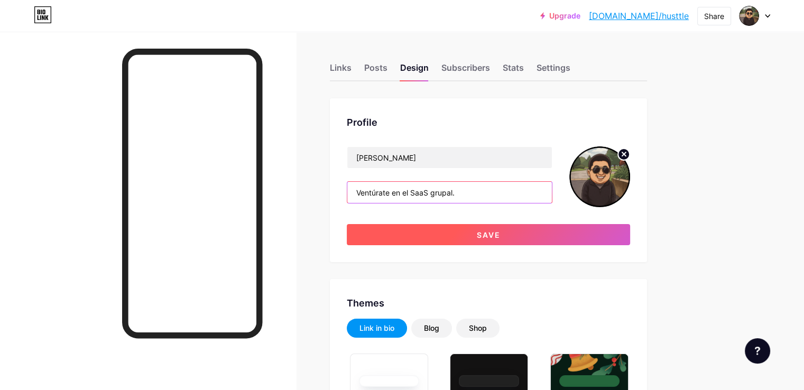
type input "Ventúrate en el SaaS grupal."
click at [519, 237] on button "Save" at bounding box center [488, 234] width 283 height 21
type input "#ffffff"
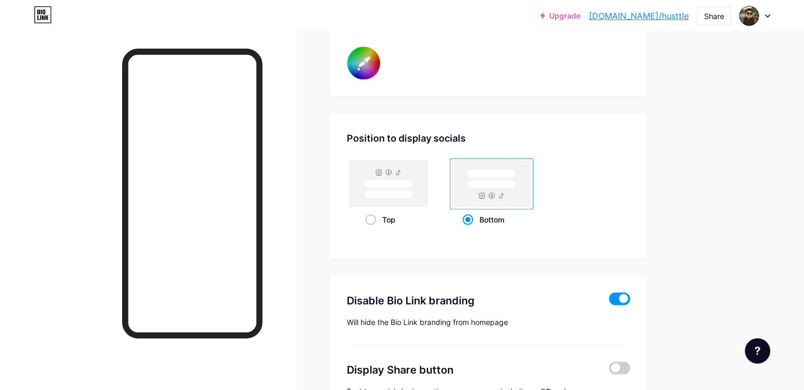
scroll to position [2081, 0]
